Goal: Task Accomplishment & Management: Complete application form

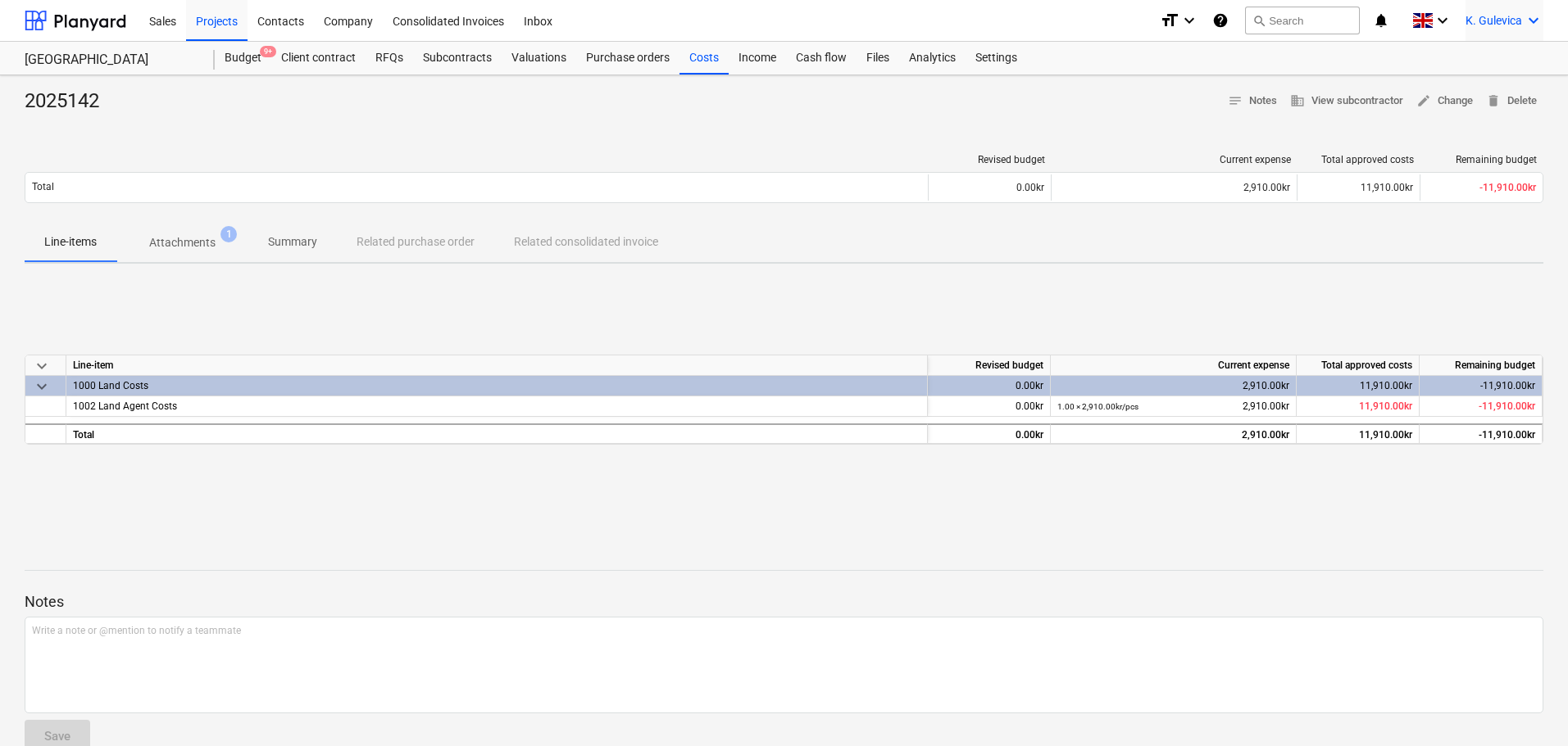
click at [1503, 14] on div "K. Gulevica keyboard_arrow_down" at bounding box center [1504, 21] width 78 height 41
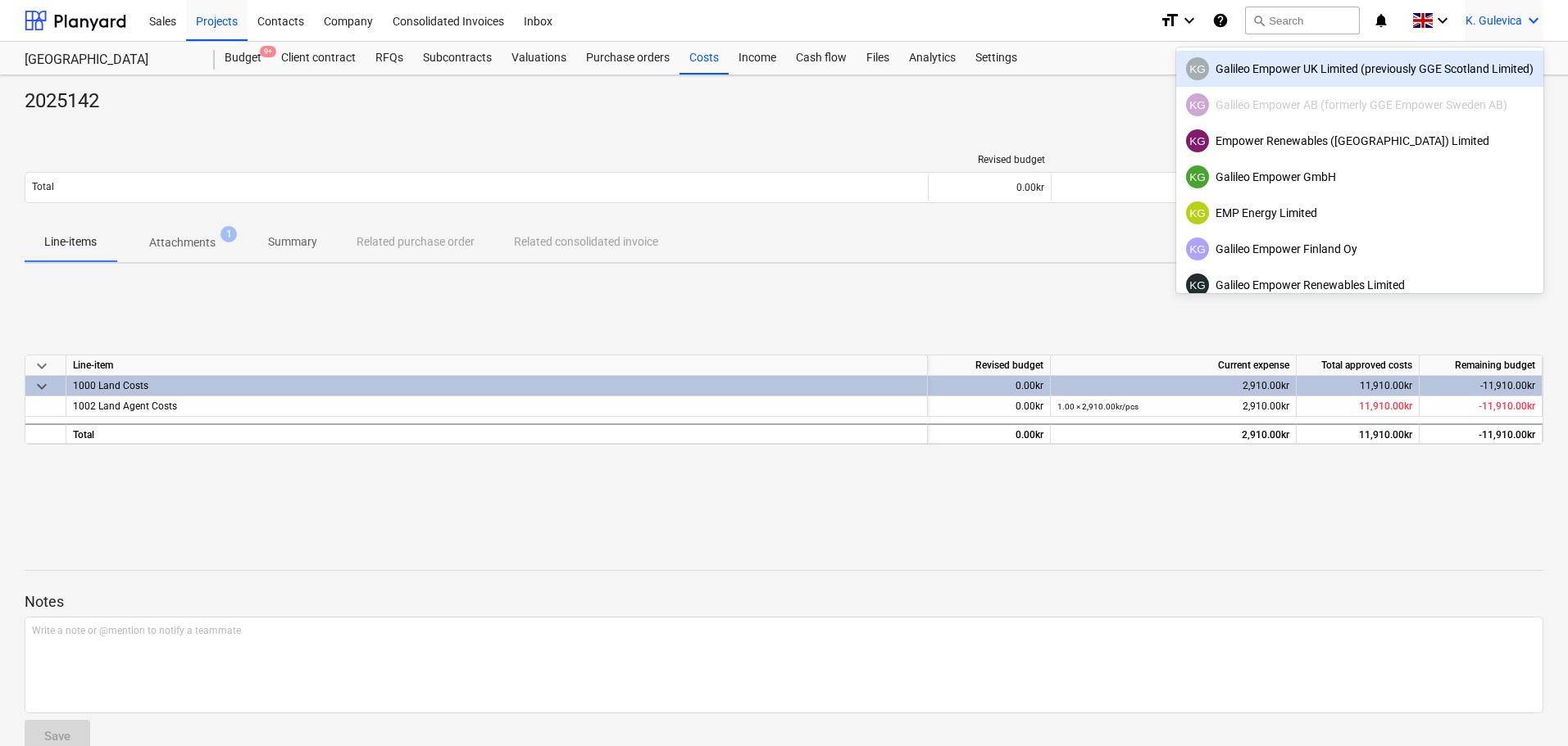
click at [214, 33] on div at bounding box center [784, 373] width 1568 height 746
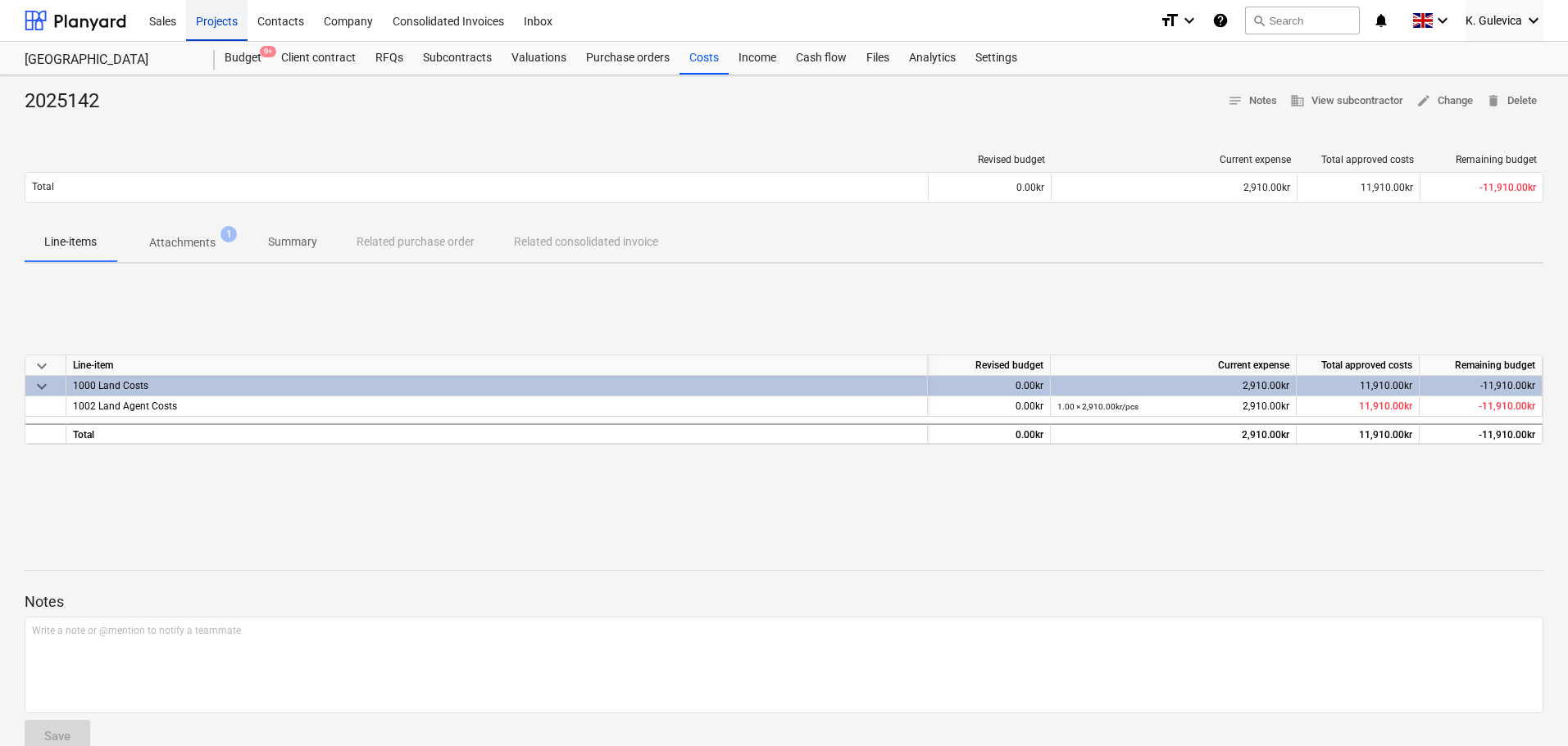
click at [211, 21] on div "Projects" at bounding box center [217, 20] width 62 height 42
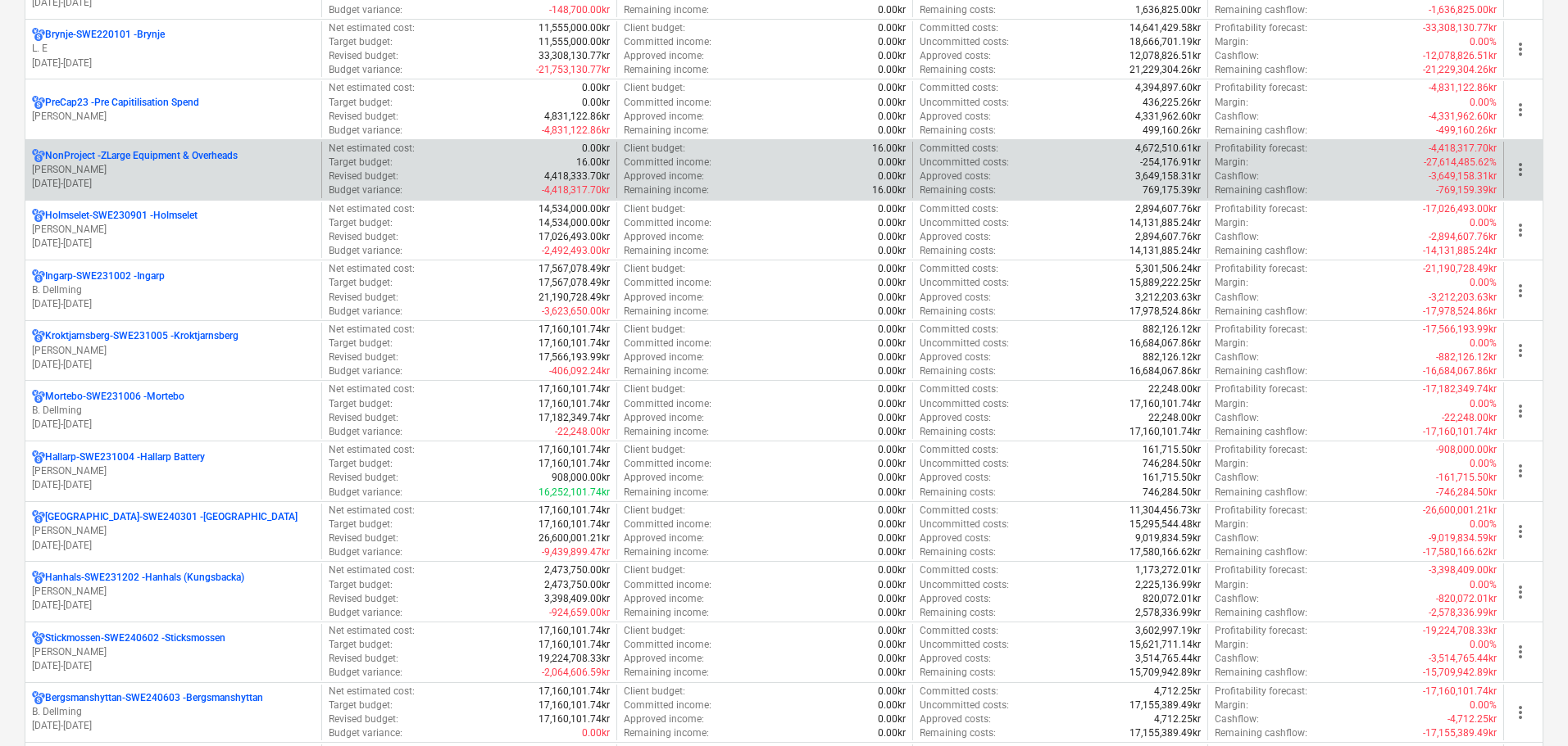
scroll to position [983, 0]
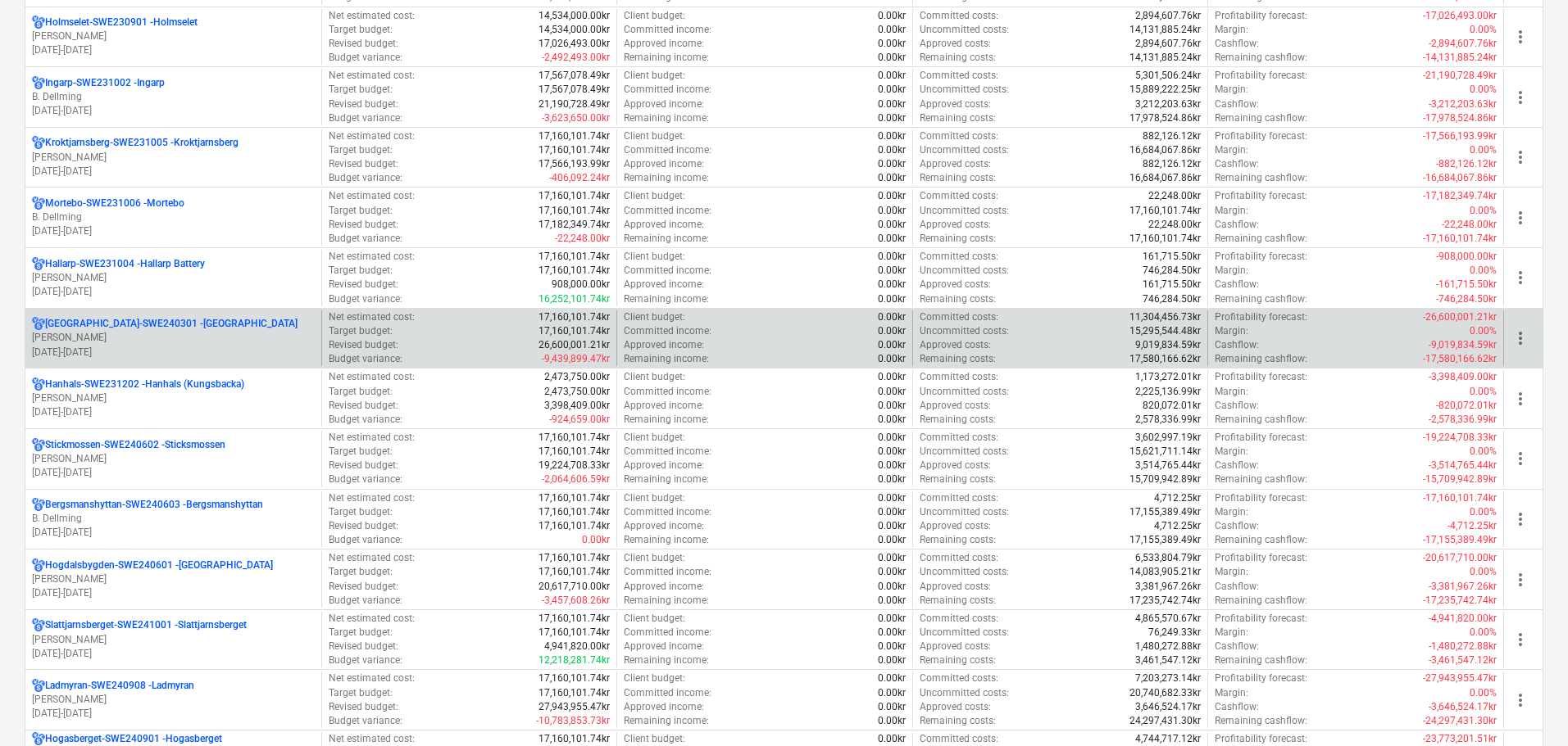
click at [180, 328] on p "[GEOGRAPHIC_DATA]-SWE240301 - [GEOGRAPHIC_DATA]" at bounding box center [171, 324] width 252 height 14
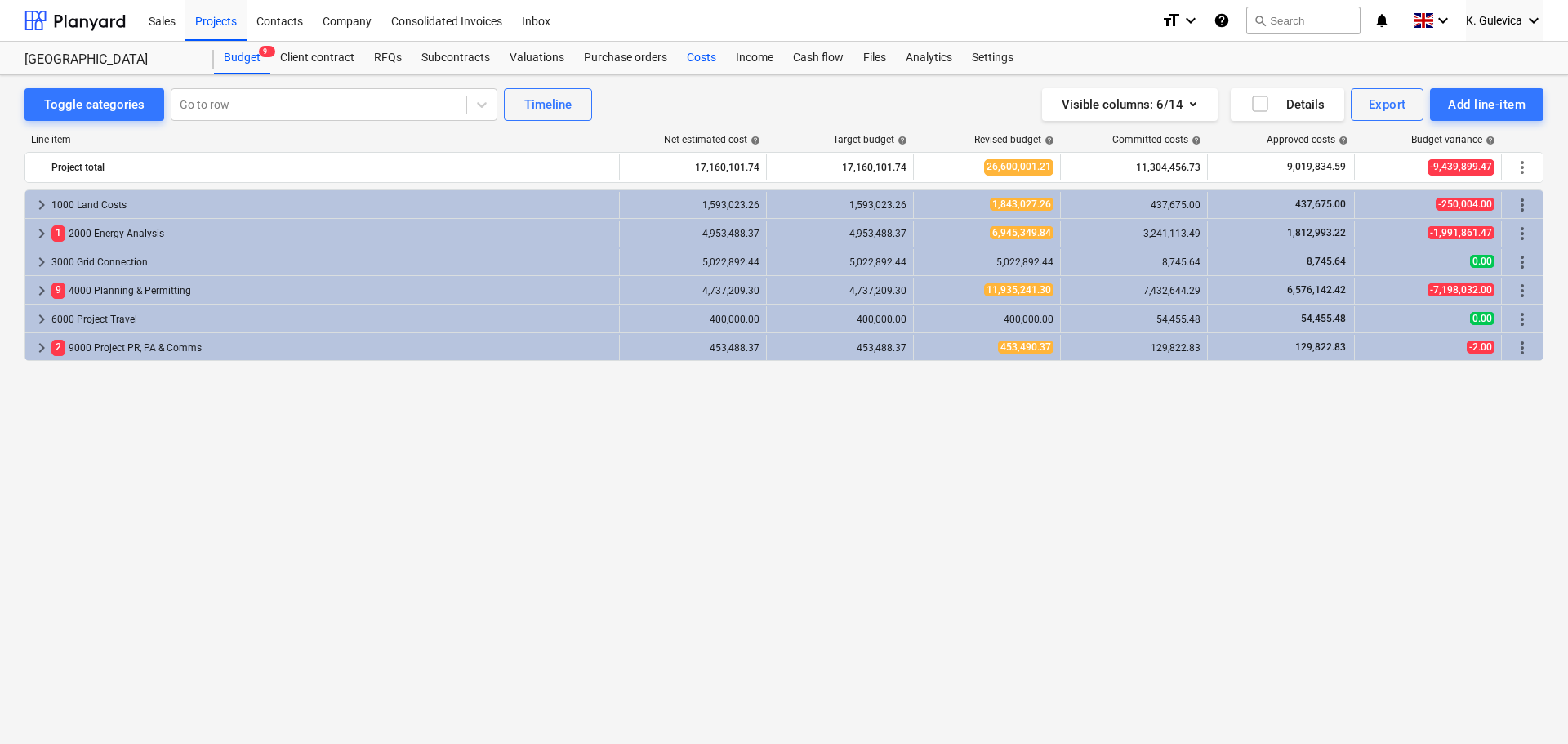
click at [693, 57] on div "Costs" at bounding box center [702, 58] width 49 height 32
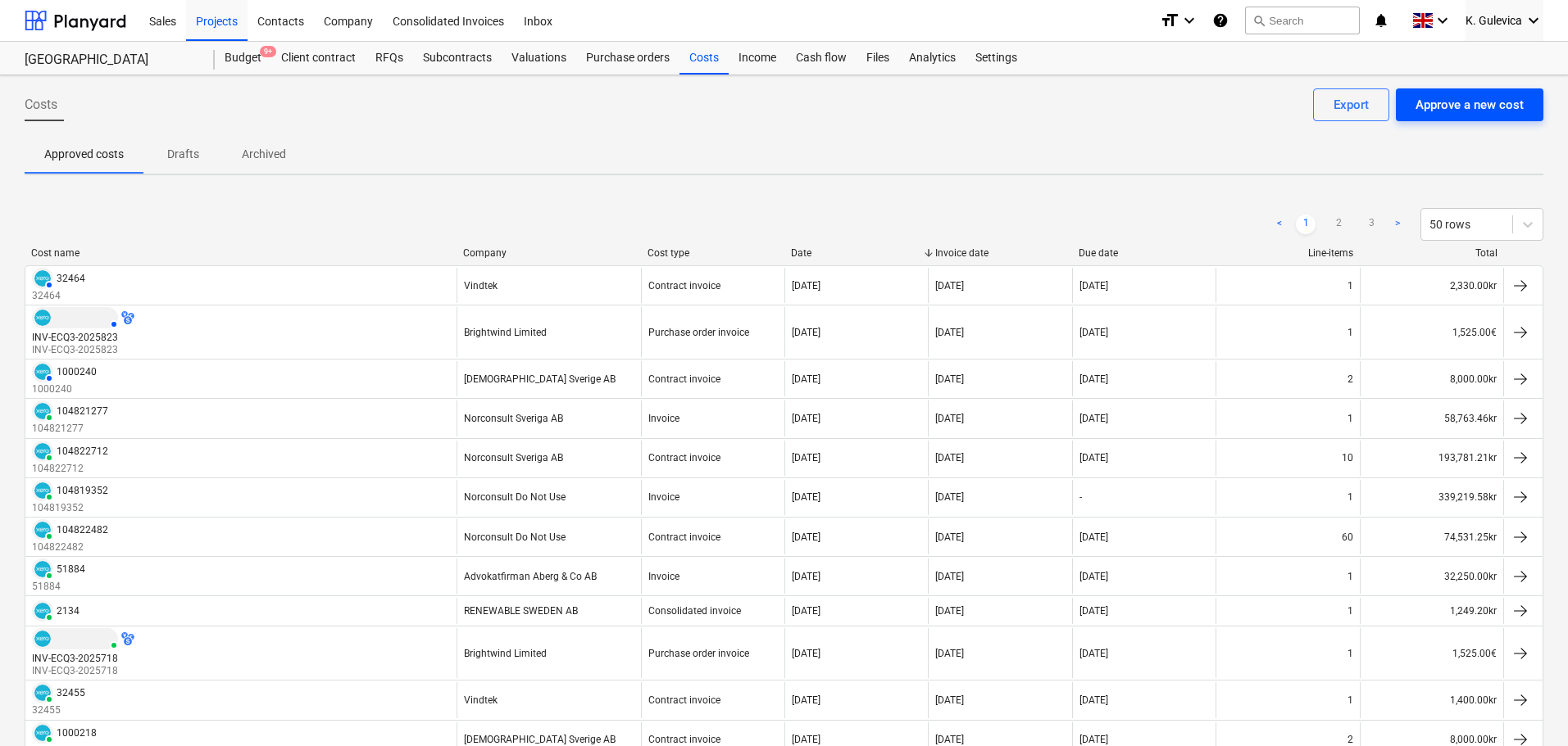
click at [1450, 104] on div "Approve a new cost" at bounding box center [1470, 104] width 109 height 21
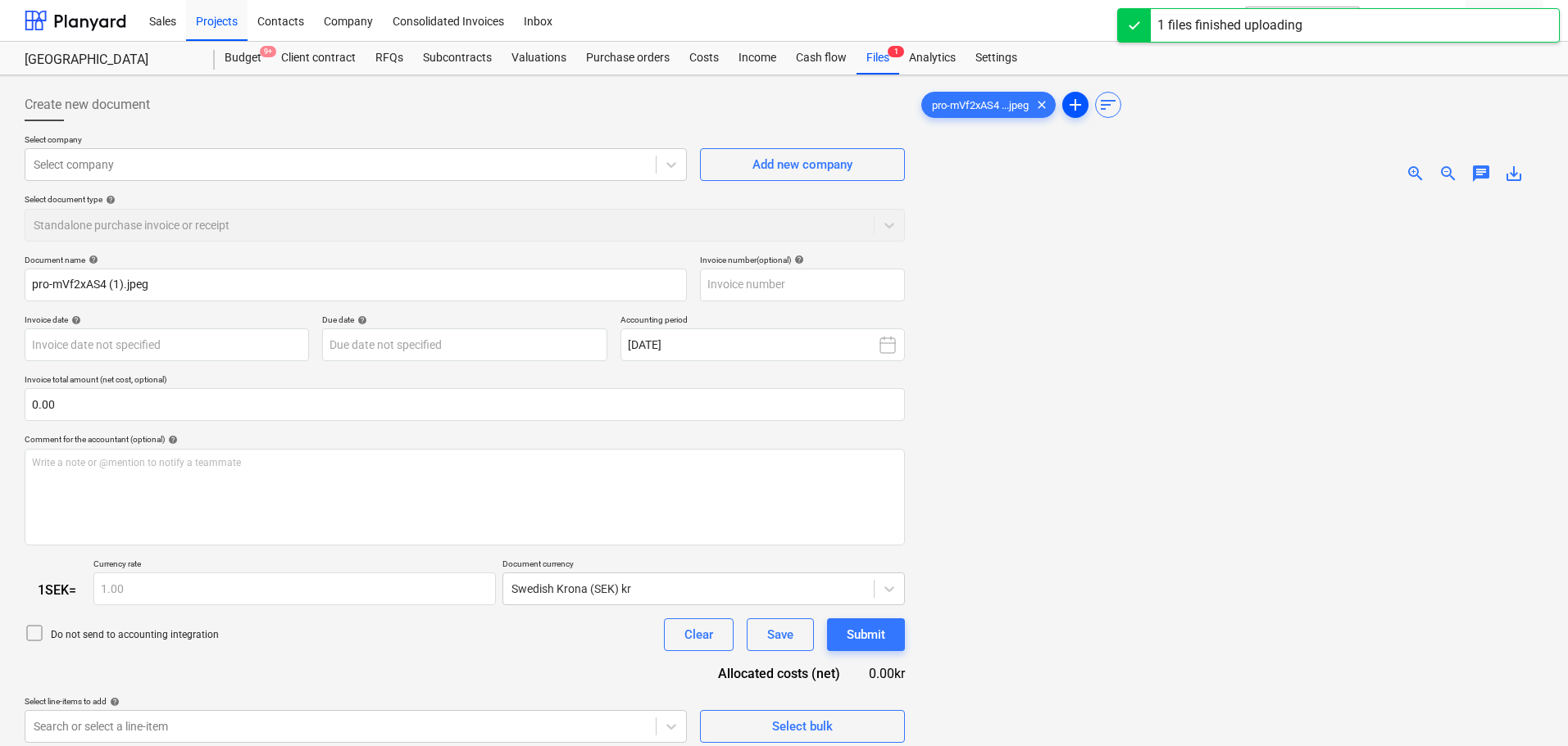
click at [1081, 106] on span "add" at bounding box center [1075, 104] width 20 height 20
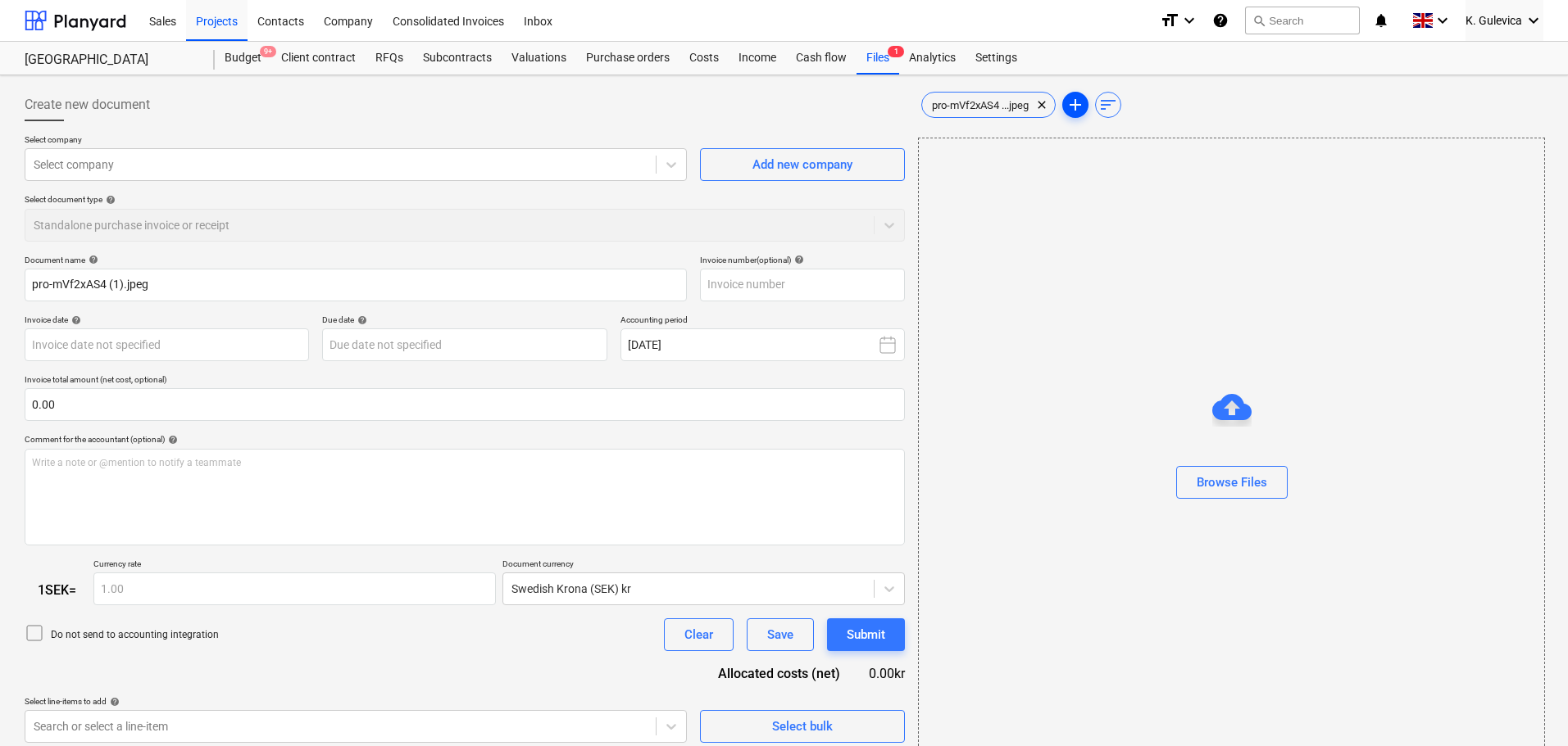
click at [1080, 99] on span "add" at bounding box center [1075, 104] width 20 height 20
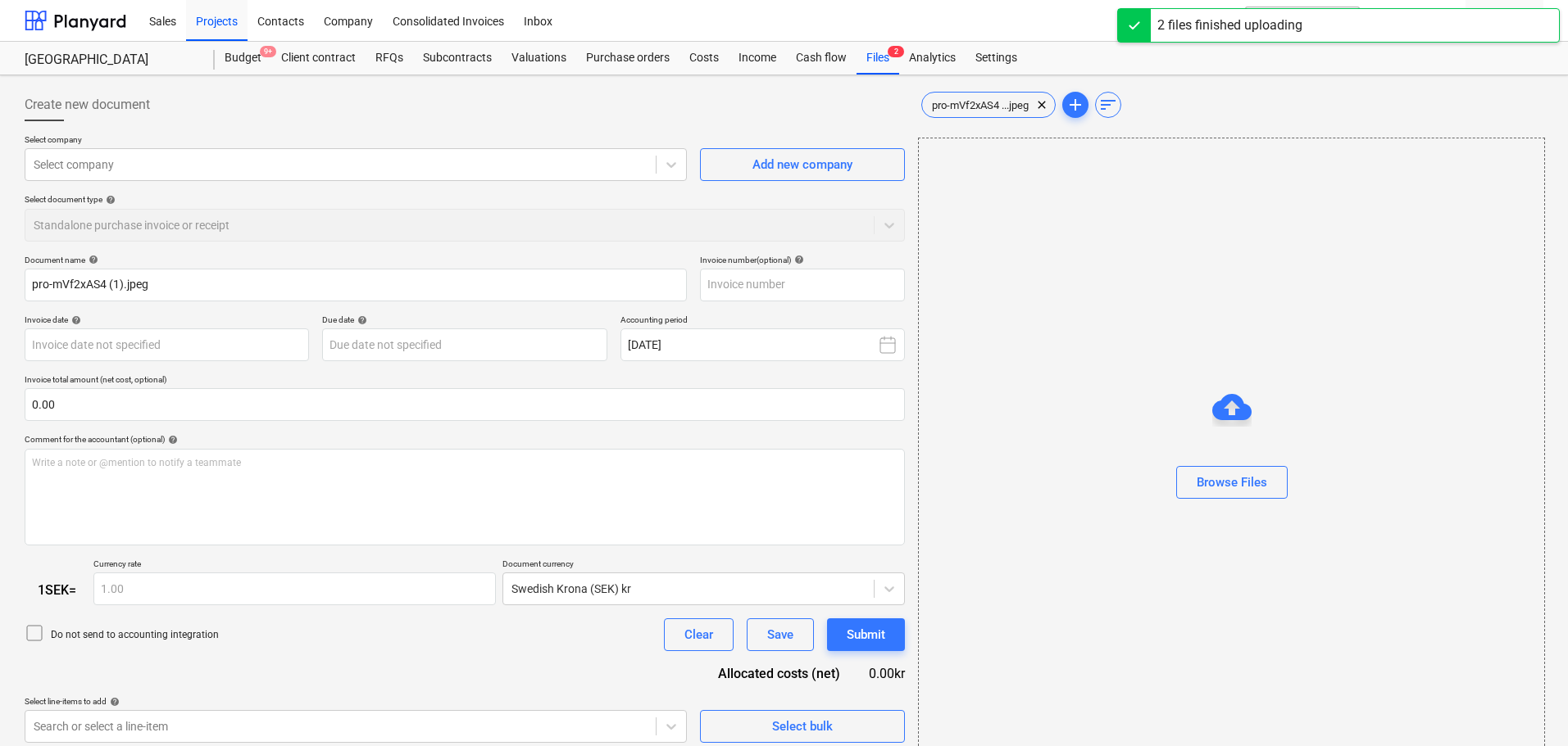
type input "Image.jpeg"
click at [946, 107] on span "Image.jpeg" at bounding box center [958, 105] width 71 height 12
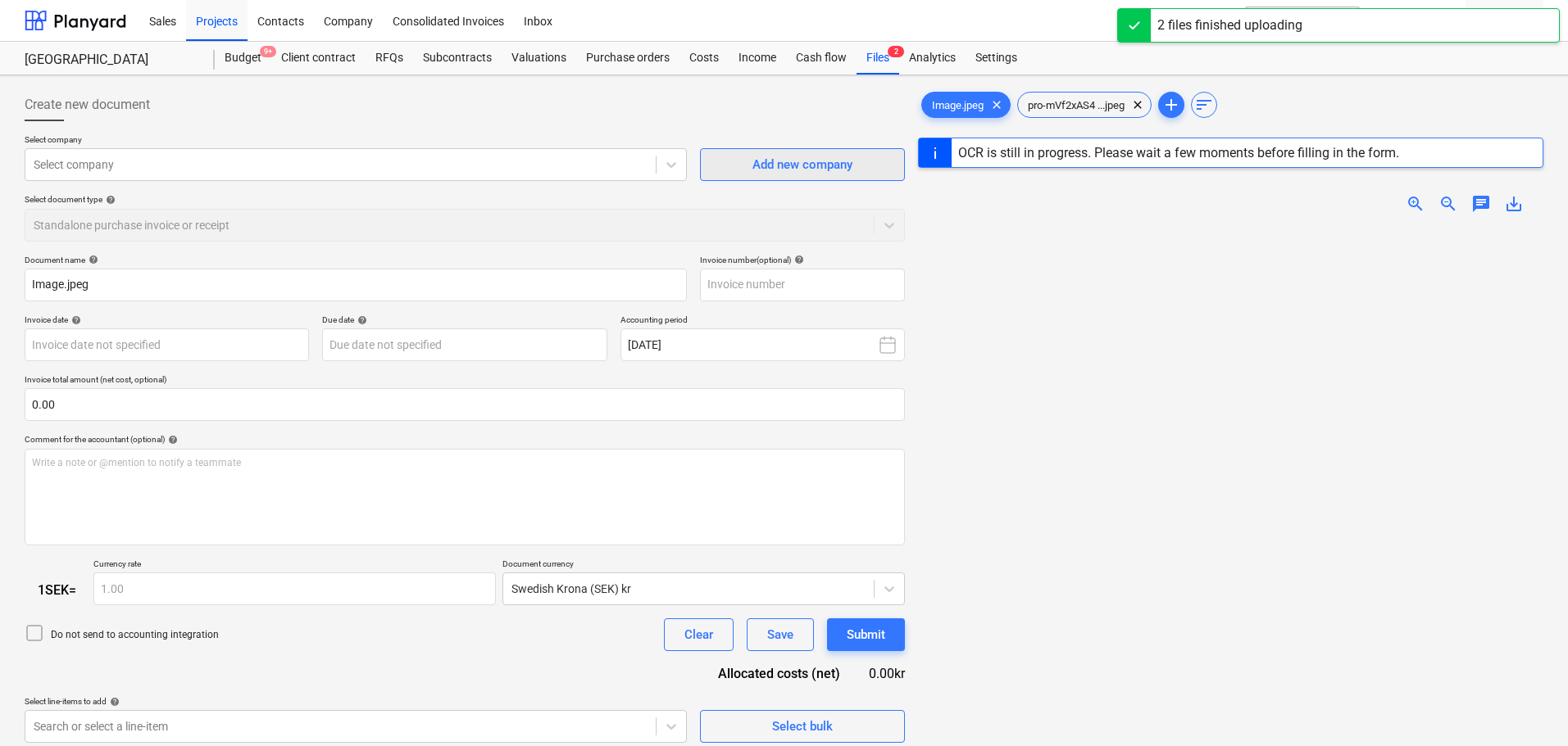
click at [828, 163] on div "Add new company" at bounding box center [802, 164] width 100 height 21
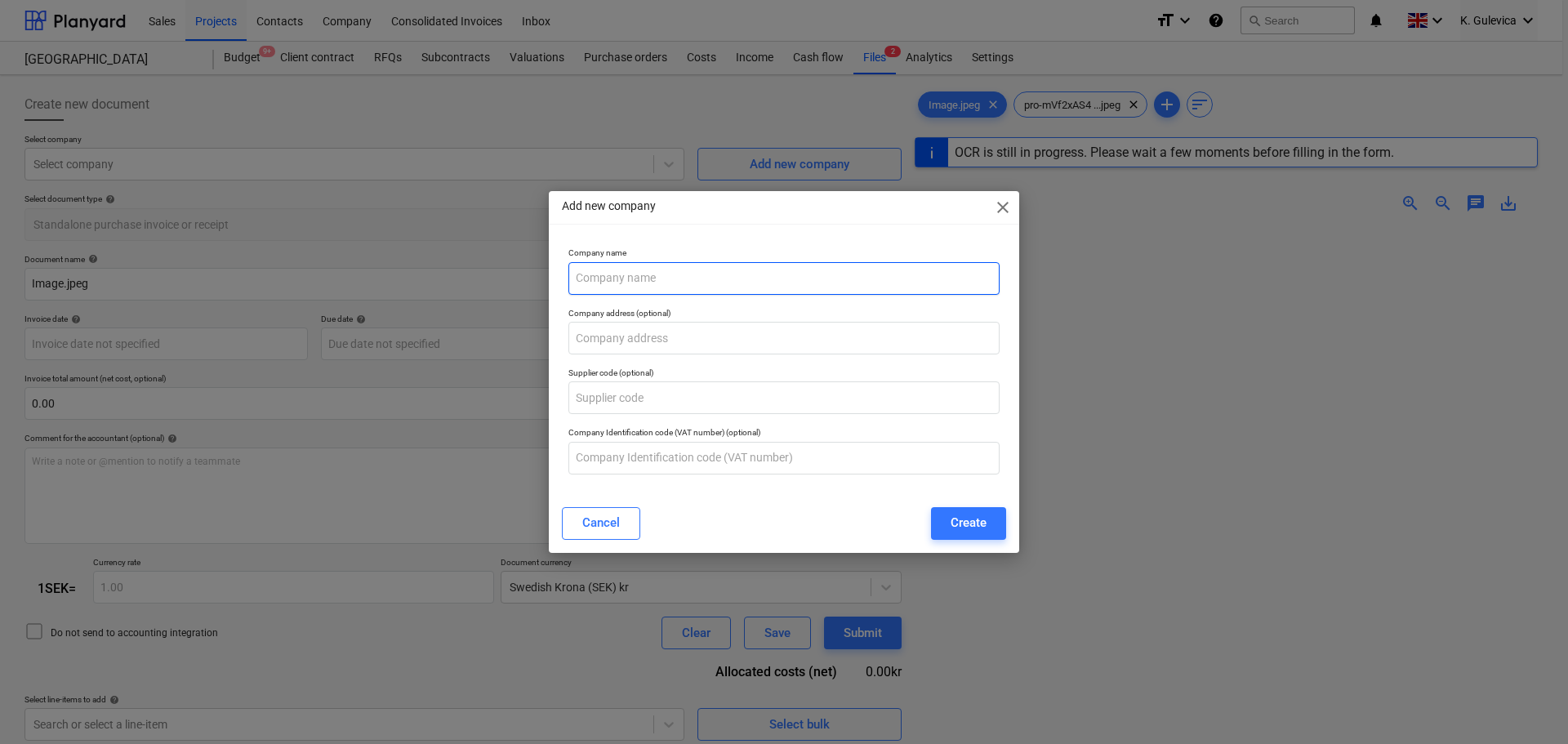
click at [773, 273] on input "text" at bounding box center [784, 279] width 431 height 32
type input "[PERSON_NAME]"
click at [959, 528] on div "Create" at bounding box center [968, 522] width 36 height 21
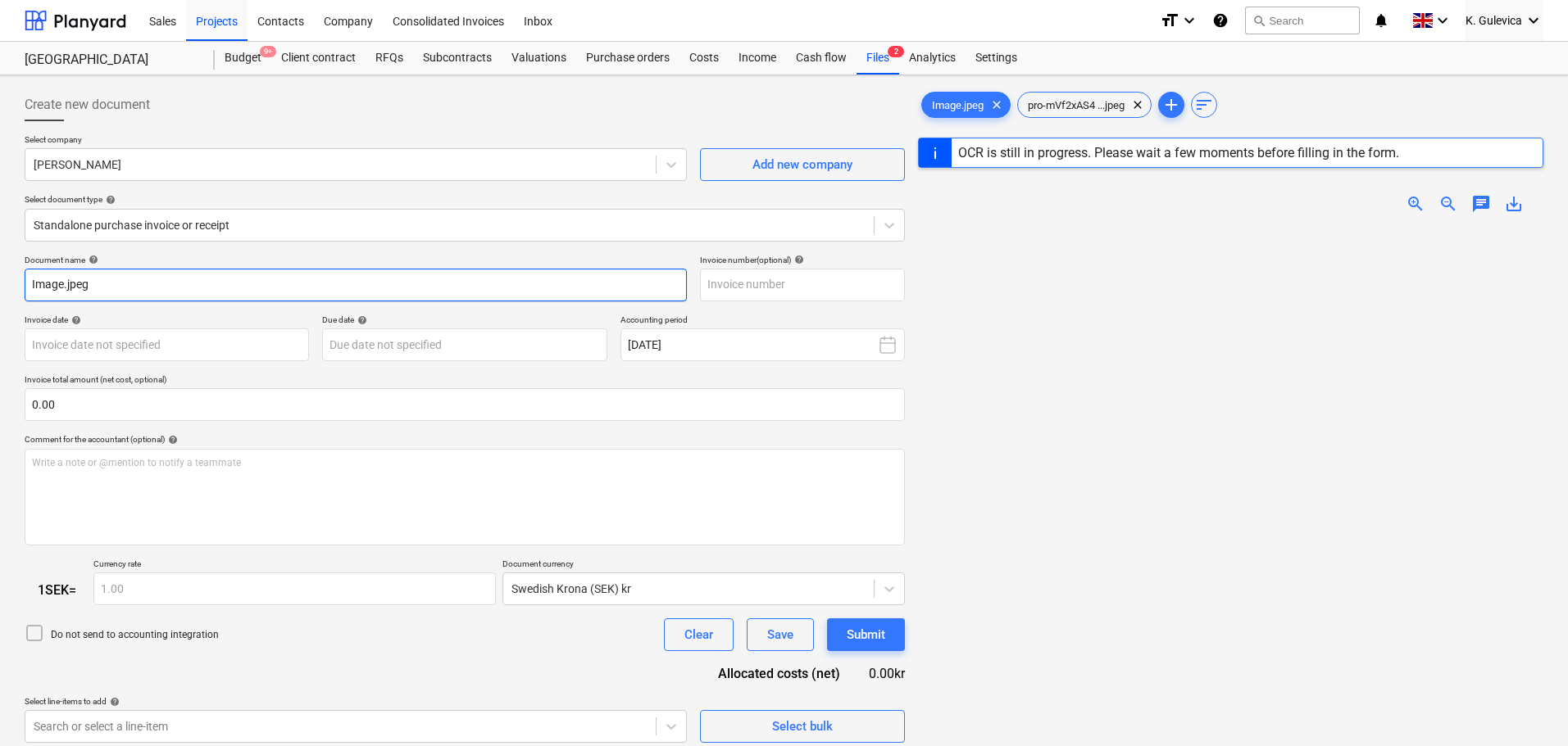
drag, startPoint x: 108, startPoint y: 273, endPoint x: 41, endPoint y: 273, distance: 67.0
click at [27, 267] on div "Document name help Image.jpeg" at bounding box center [356, 278] width 663 height 47
type input "101"
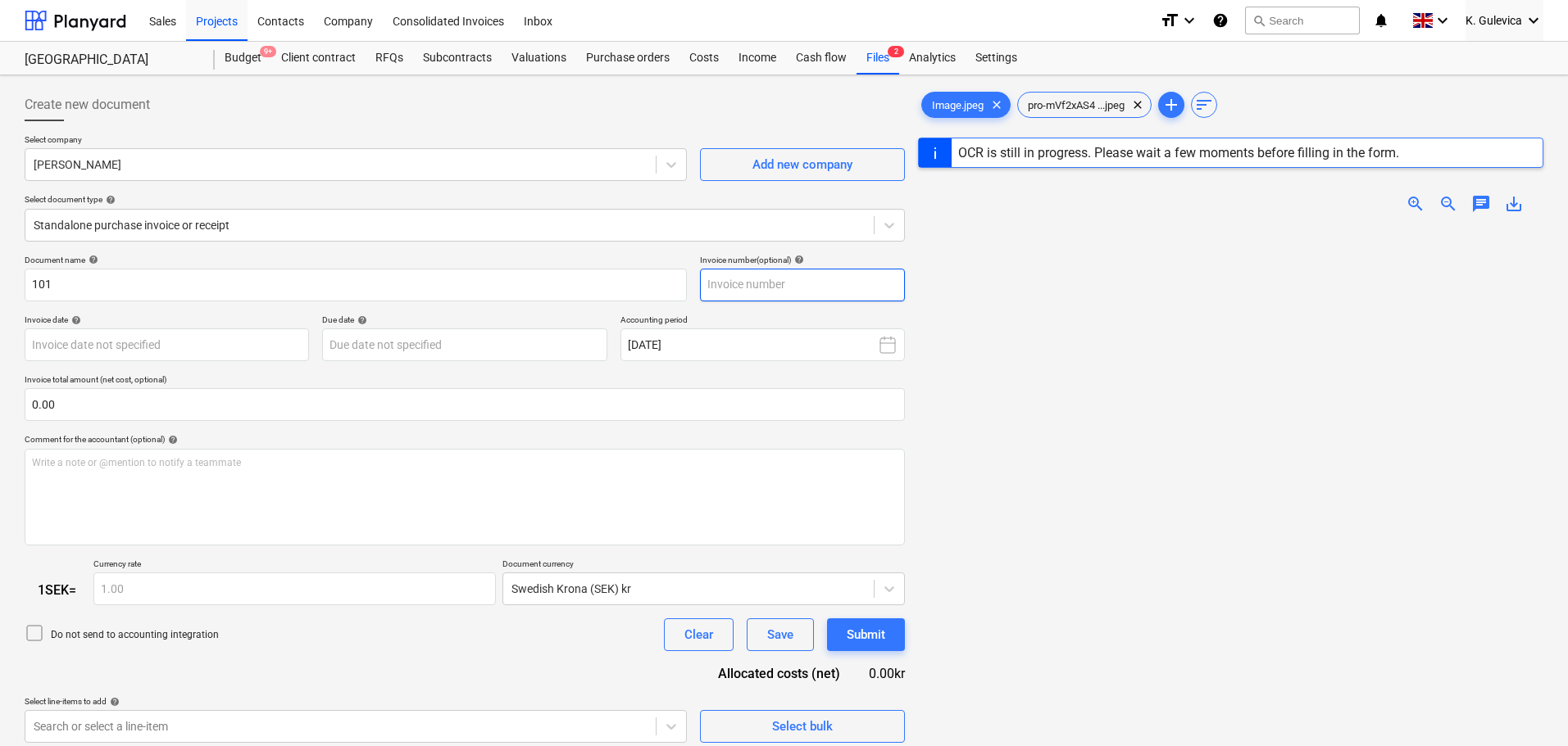
click at [754, 291] on input "text" at bounding box center [803, 285] width 205 height 32
type input "101"
click at [211, 347] on body "Sales Projects Contacts Company Consolidated Invoices Inbox format_size keyboar…" at bounding box center [784, 373] width 1568 height 746
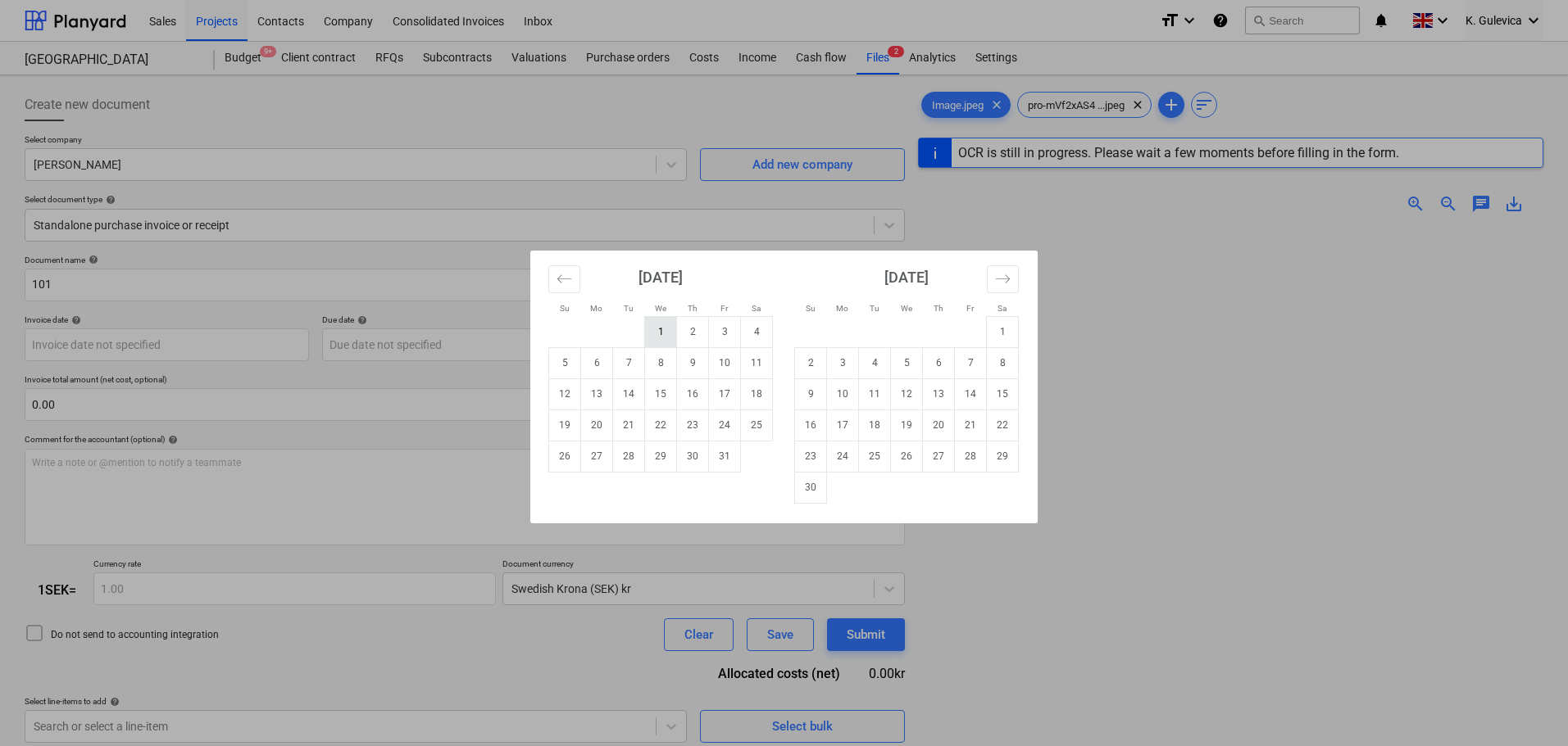
click at [661, 329] on td "1" at bounding box center [661, 332] width 32 height 31
type input "[DATE]"
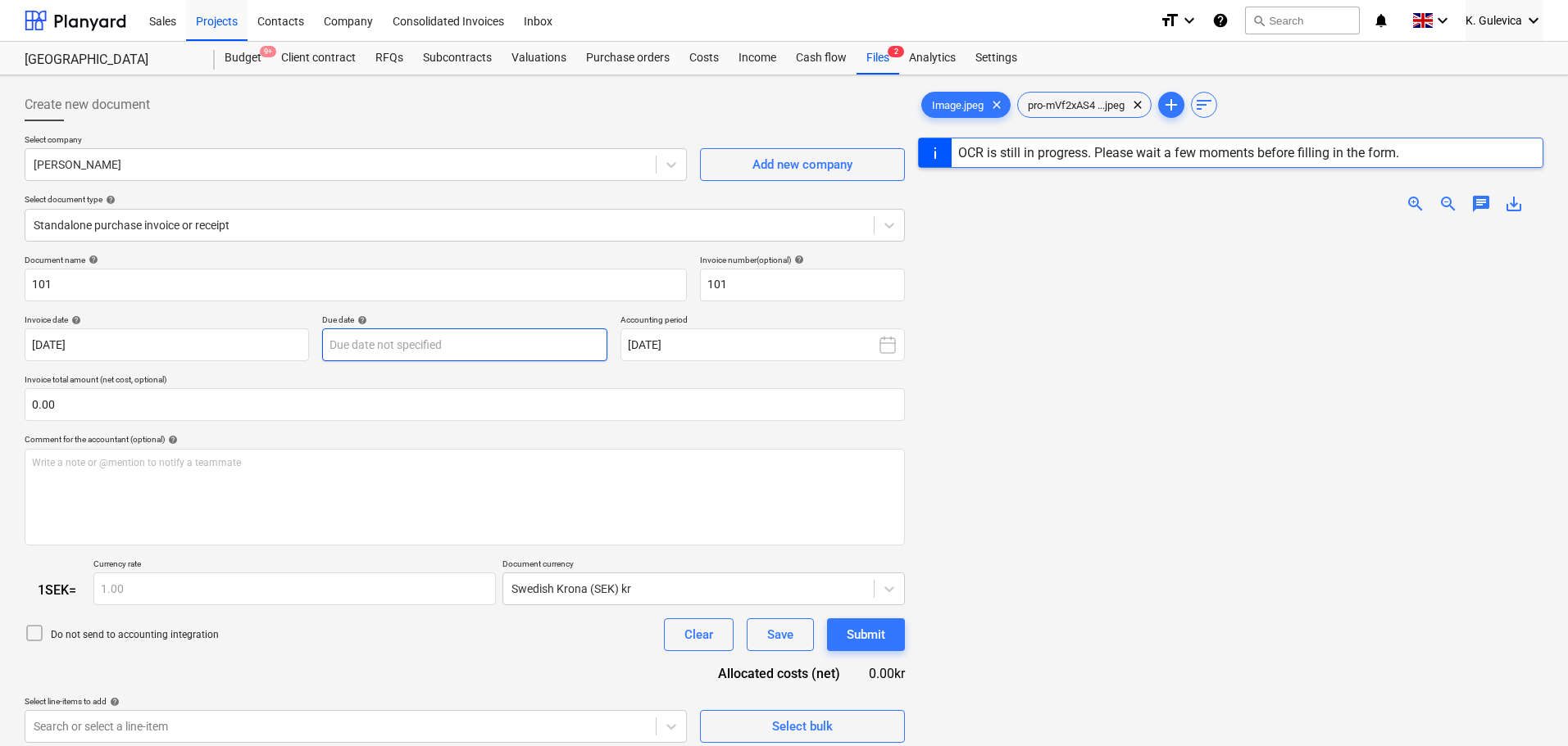
click at [467, 360] on body "Sales Projects Contacts Company Consolidated Invoices Inbox format_size keyboar…" at bounding box center [784, 373] width 1568 height 746
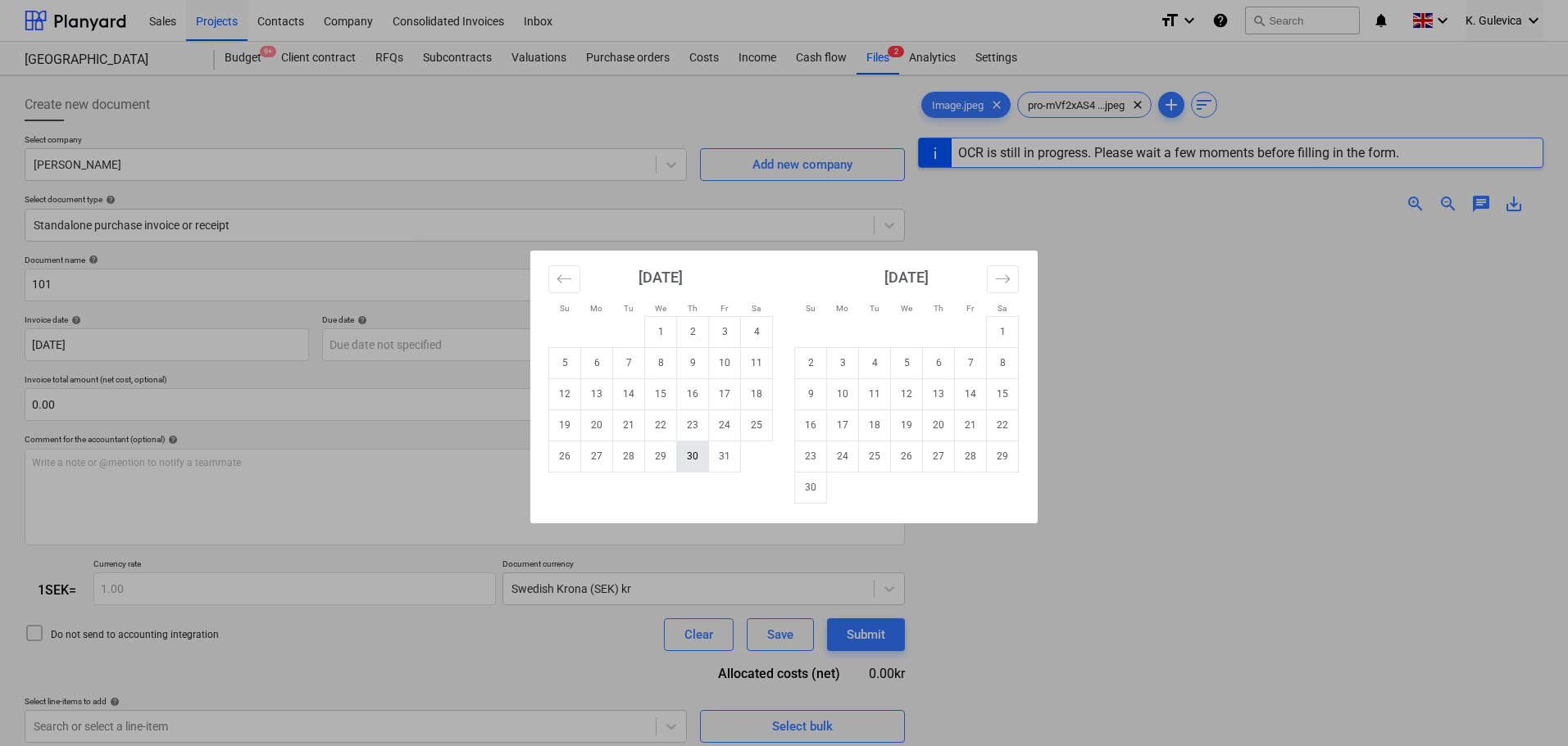
click at [704, 462] on td "30" at bounding box center [693, 456] width 32 height 31
type input "[DATE]"
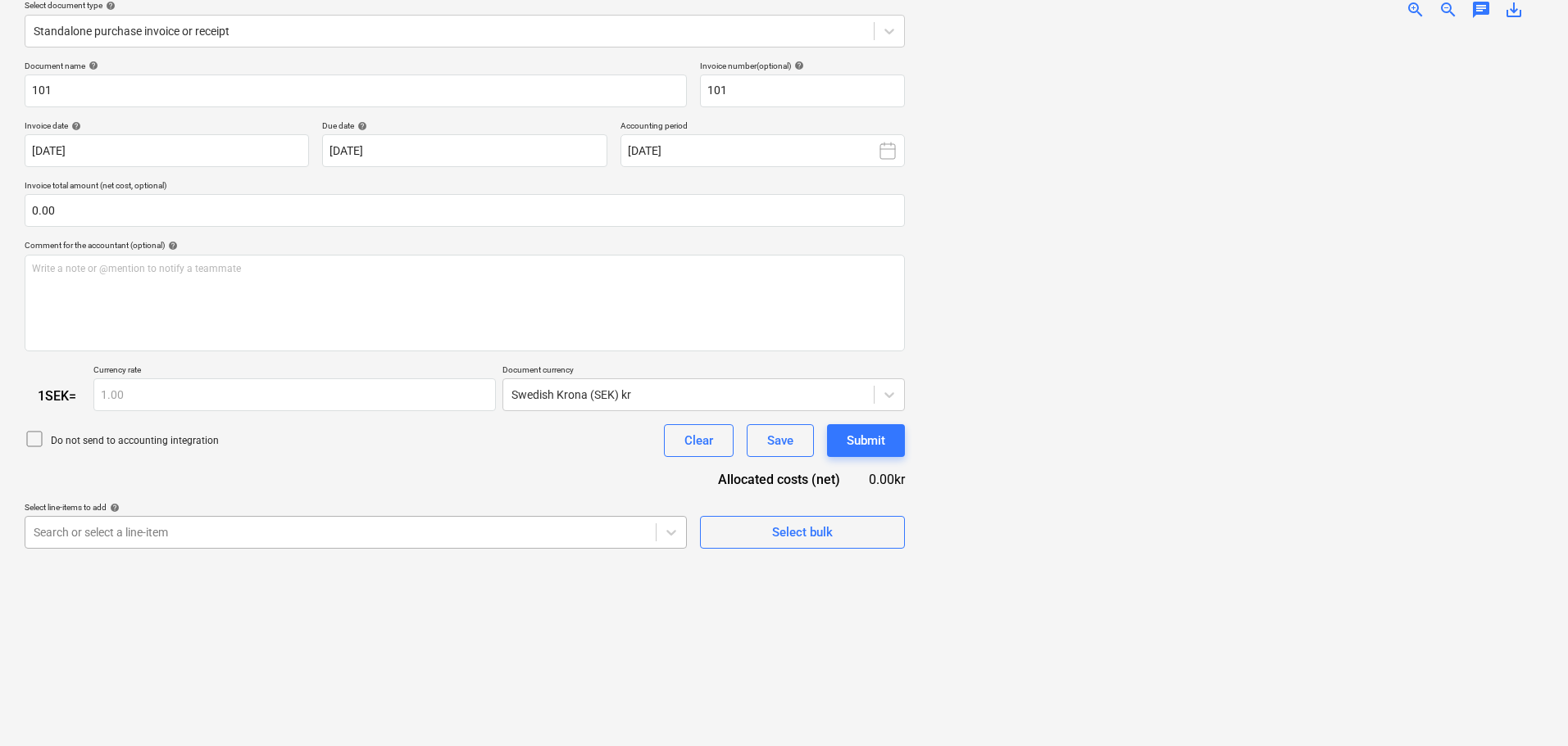
scroll to position [252, 0]
click at [166, 520] on body "Sales Projects Contacts Company Consolidated Invoices Inbox format_size keyboar…" at bounding box center [784, 179] width 1568 height 746
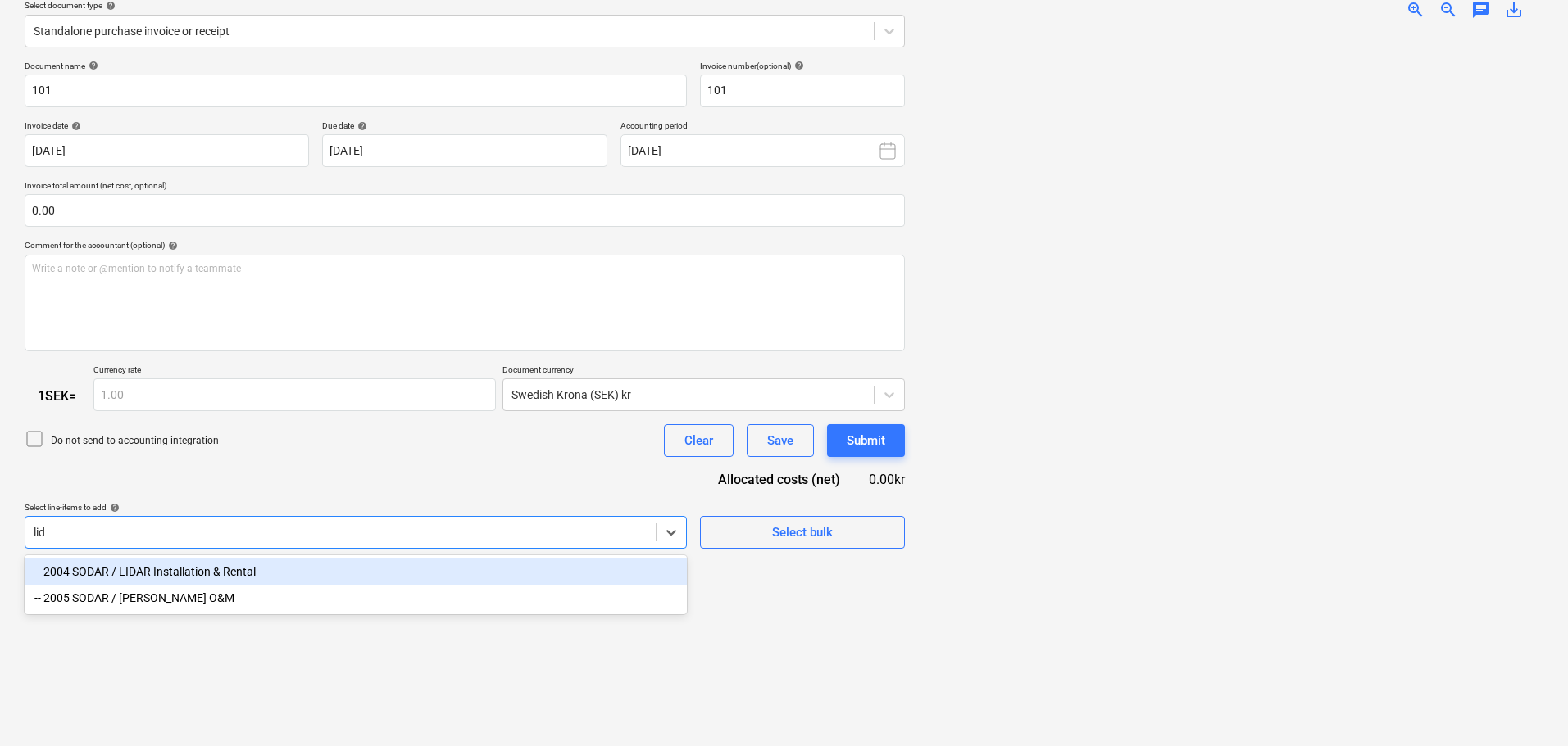
scroll to position [194, 0]
type input "lidar"
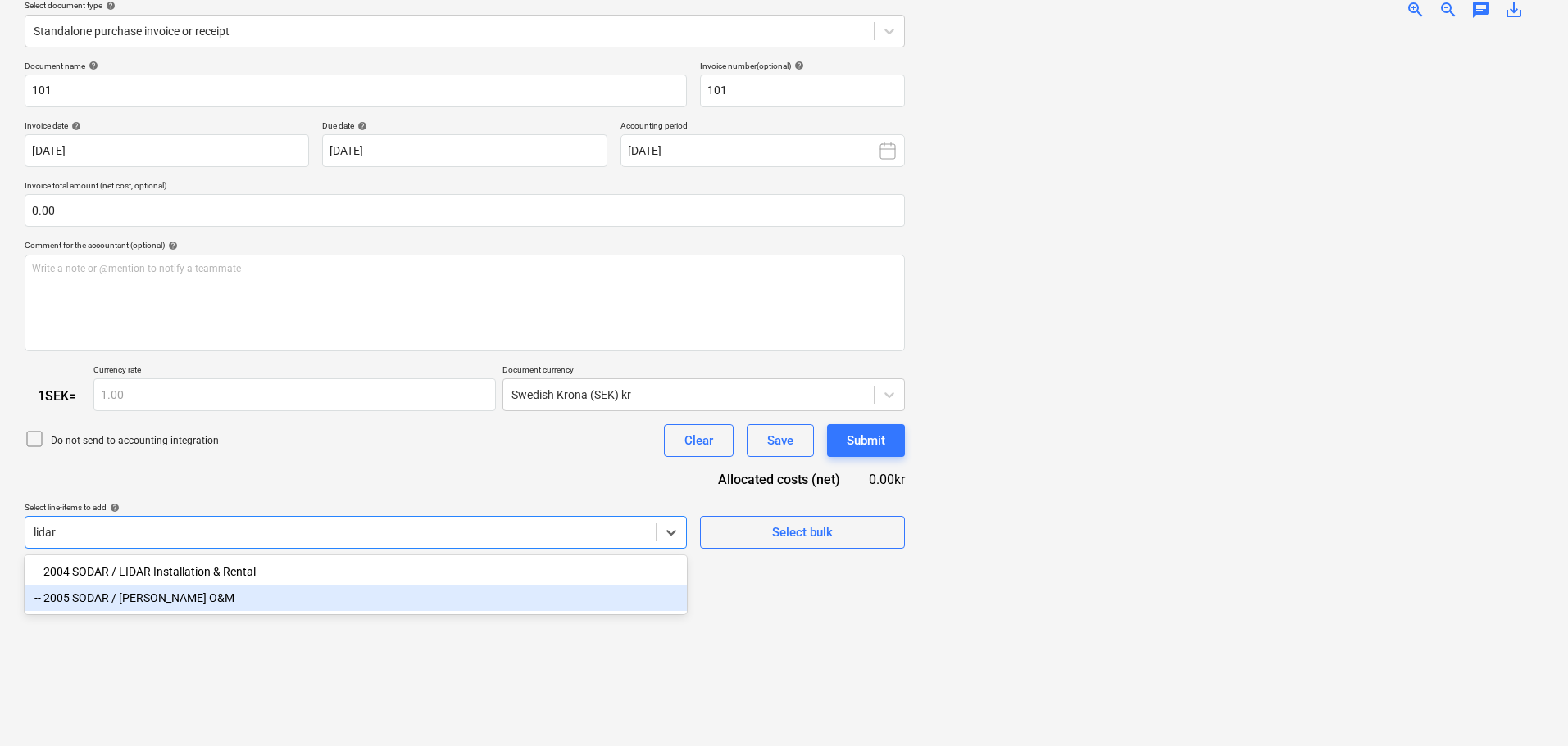
click at [159, 596] on div "-- 2005 SODAR / [PERSON_NAME] O&M" at bounding box center [356, 598] width 663 height 26
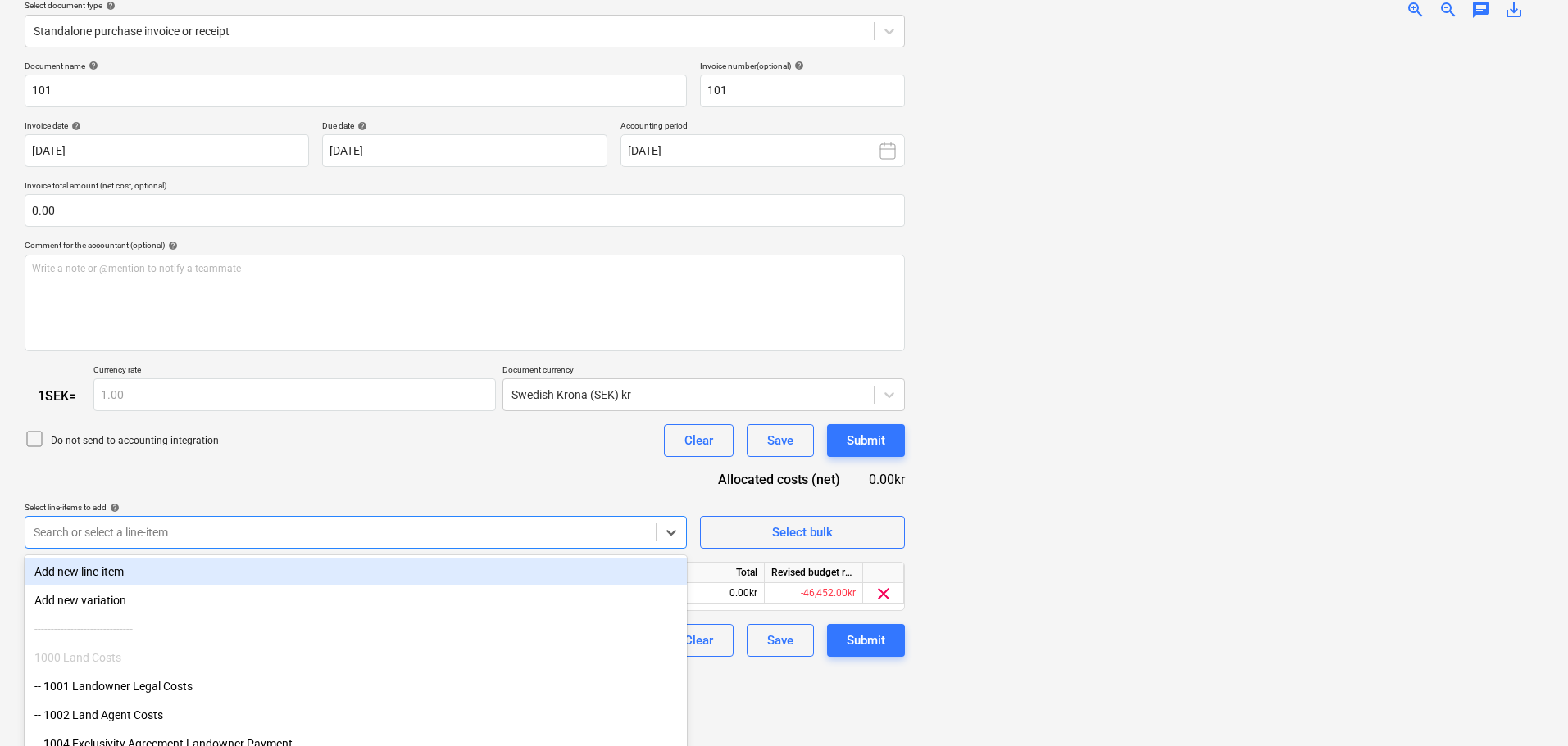
click at [367, 466] on div "Document name help 101 Invoice number (optional) help 101 Invoice date help [DA…" at bounding box center [465, 359] width 881 height 597
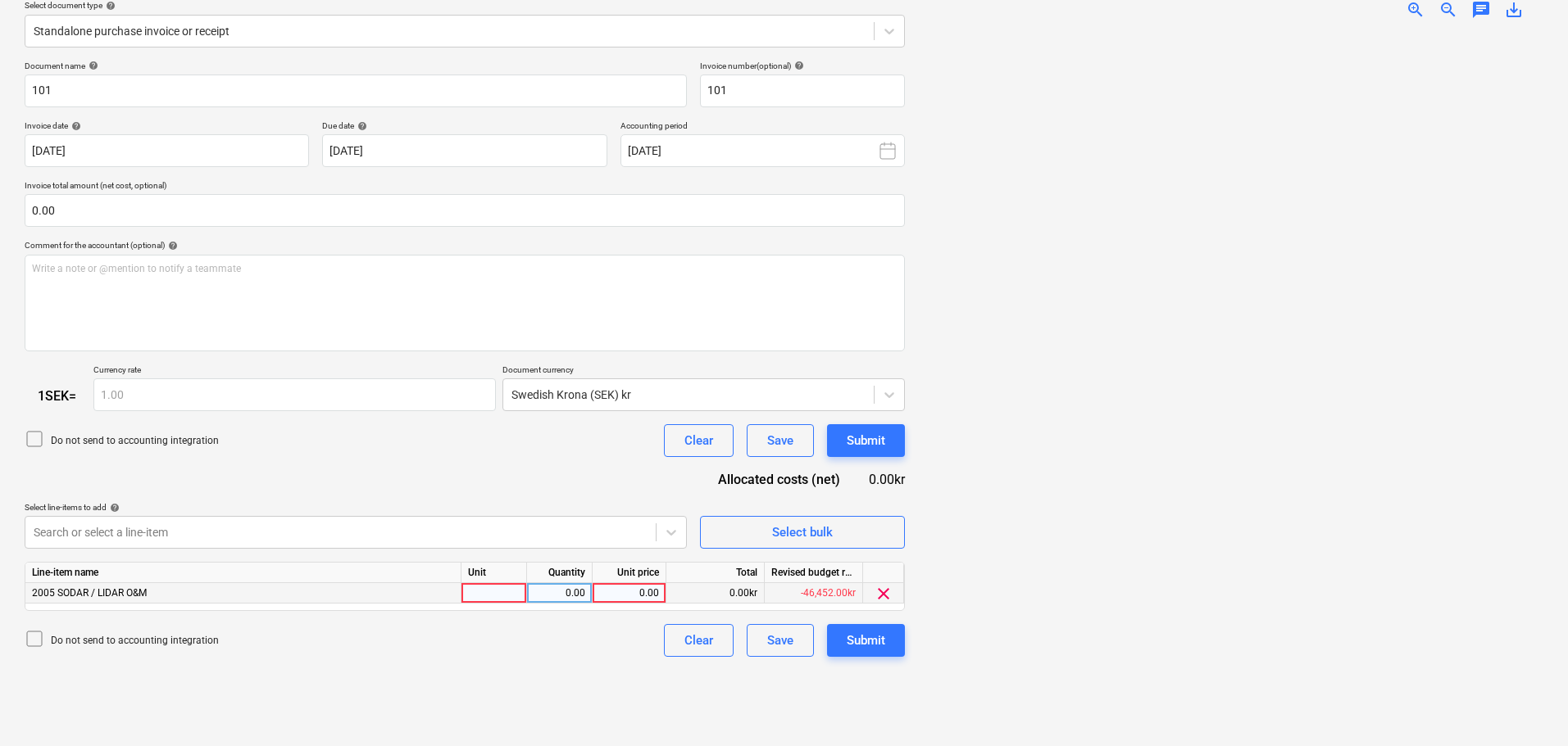
click at [651, 591] on div "0.00" at bounding box center [629, 594] width 60 height 21
type input "10500"
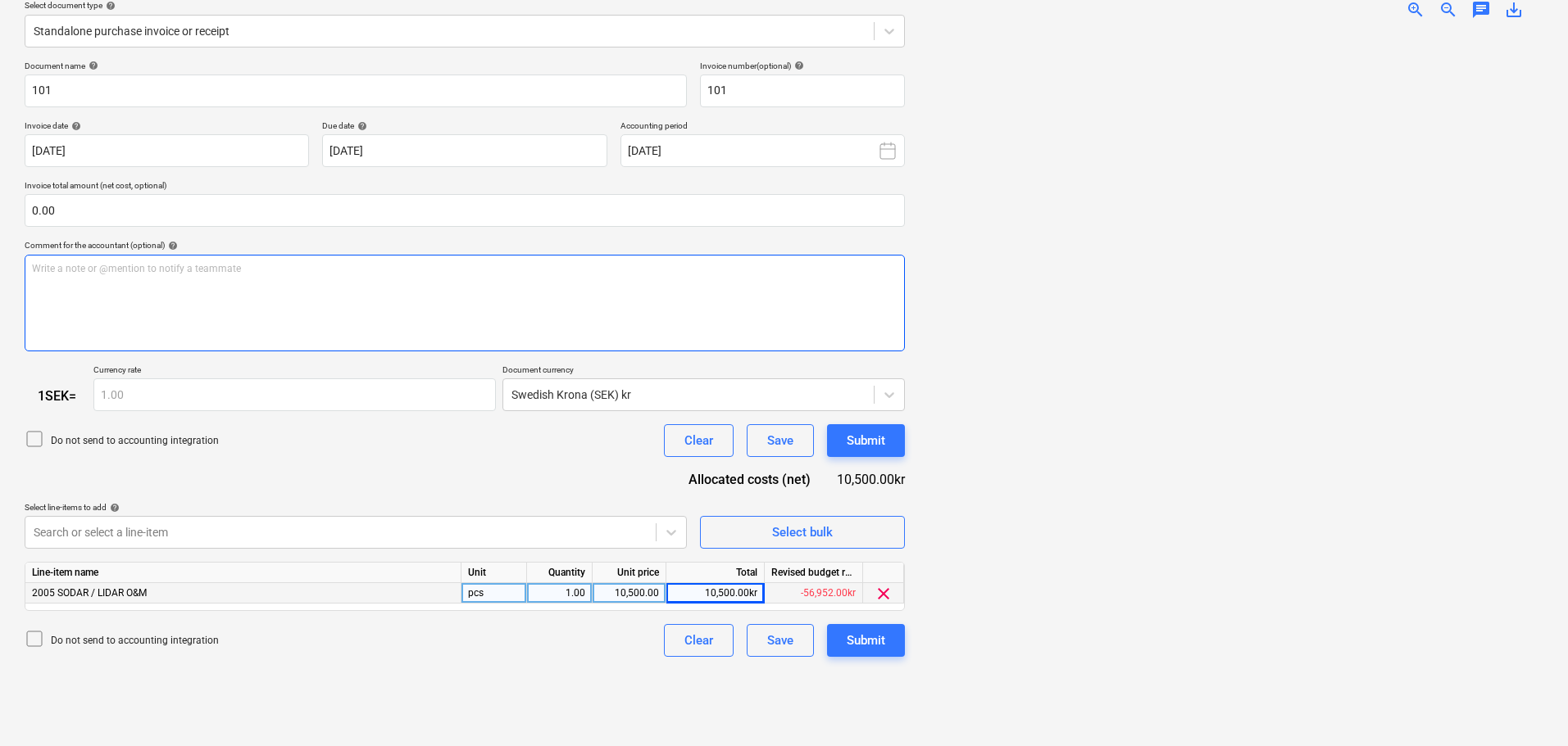
click at [187, 291] on div "Write a note or @mention to notify a teammate [PERSON_NAME]" at bounding box center [465, 303] width 881 height 97
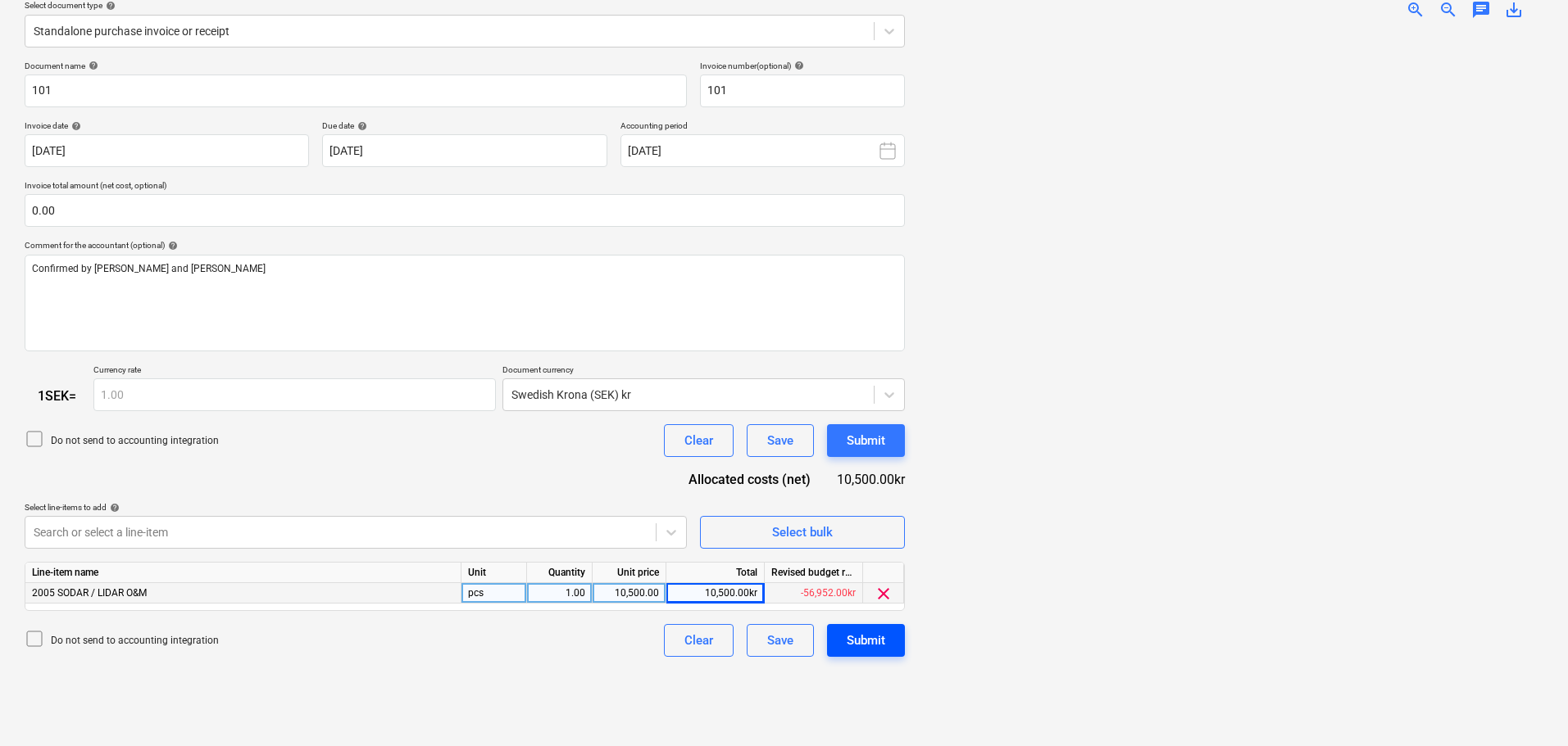
click at [885, 648] on div "Submit" at bounding box center [865, 640] width 38 height 21
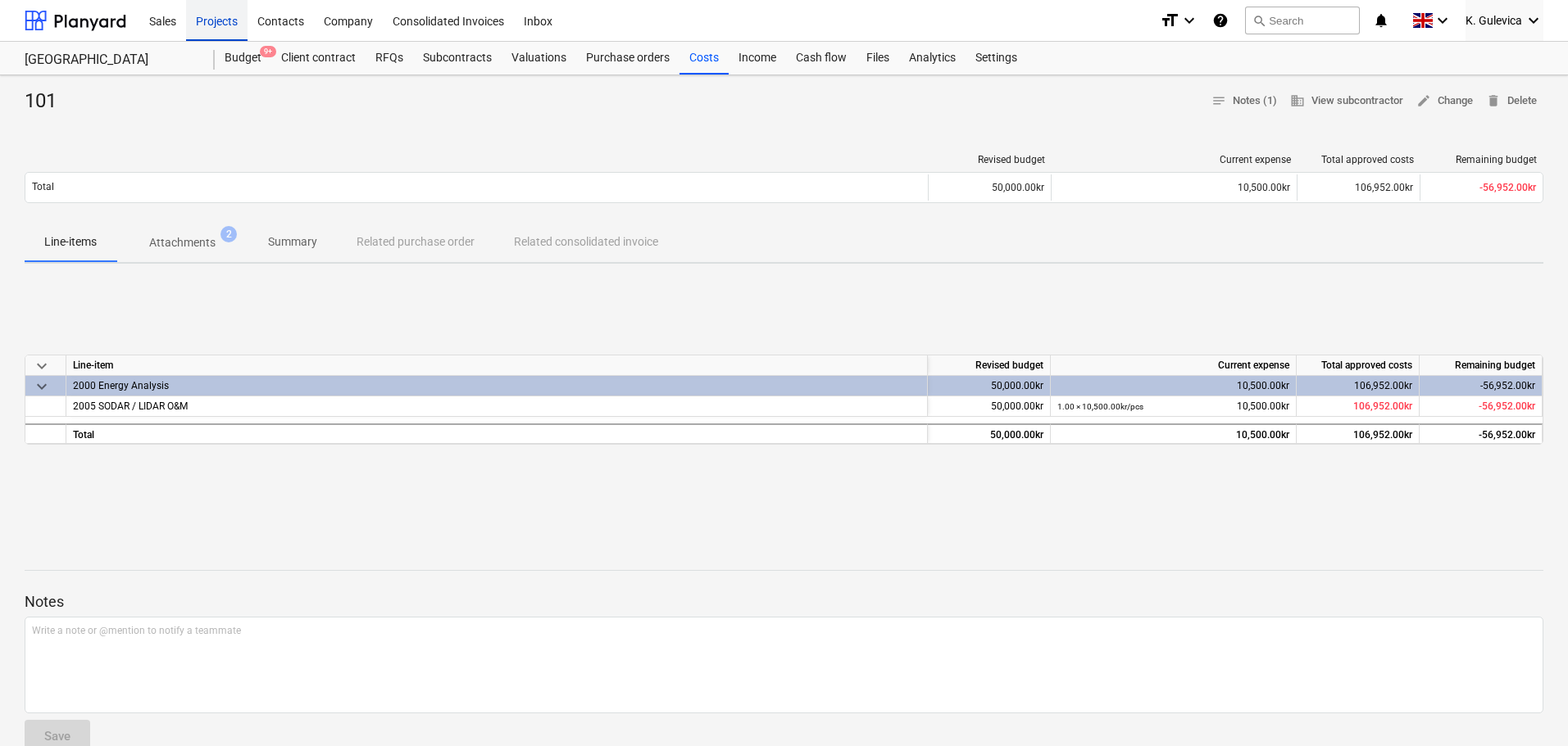
click at [215, 12] on div "Projects" at bounding box center [217, 20] width 62 height 42
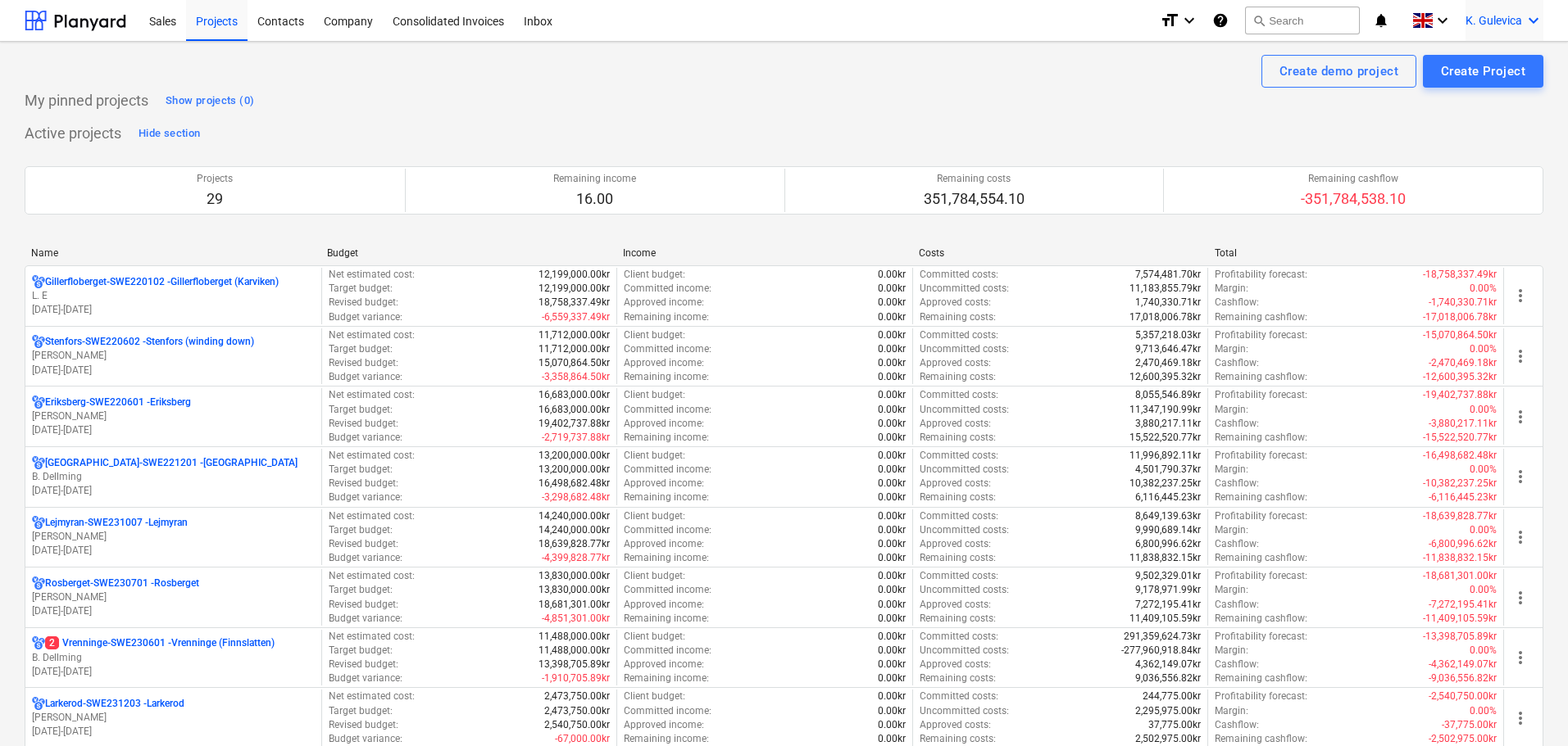
click at [1482, 14] on span "K. Gulevica" at bounding box center [1494, 20] width 56 height 13
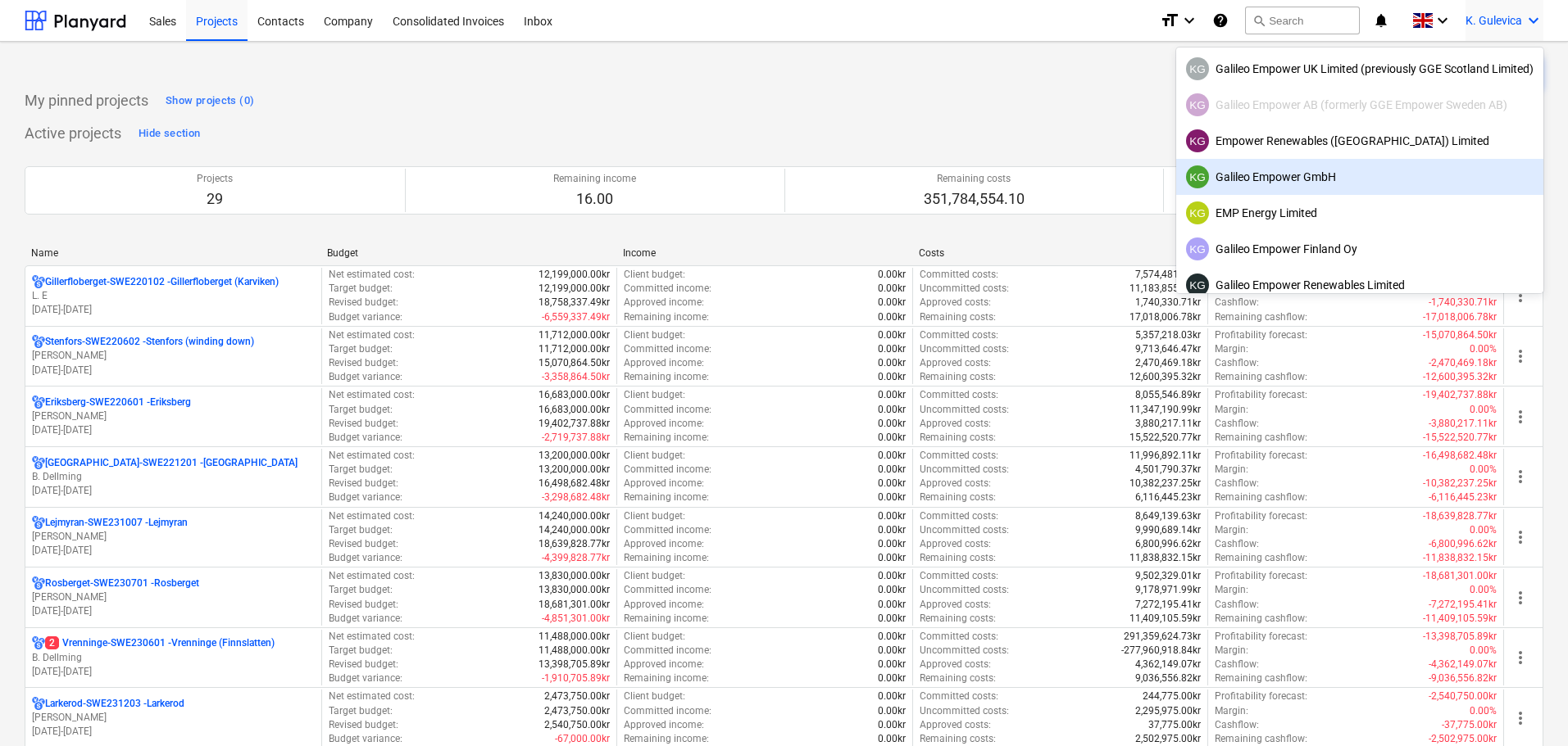
click at [1281, 171] on div "KG Galileo Empower GmbH" at bounding box center [1359, 177] width 347 height 23
